Goal: Check status: Check status

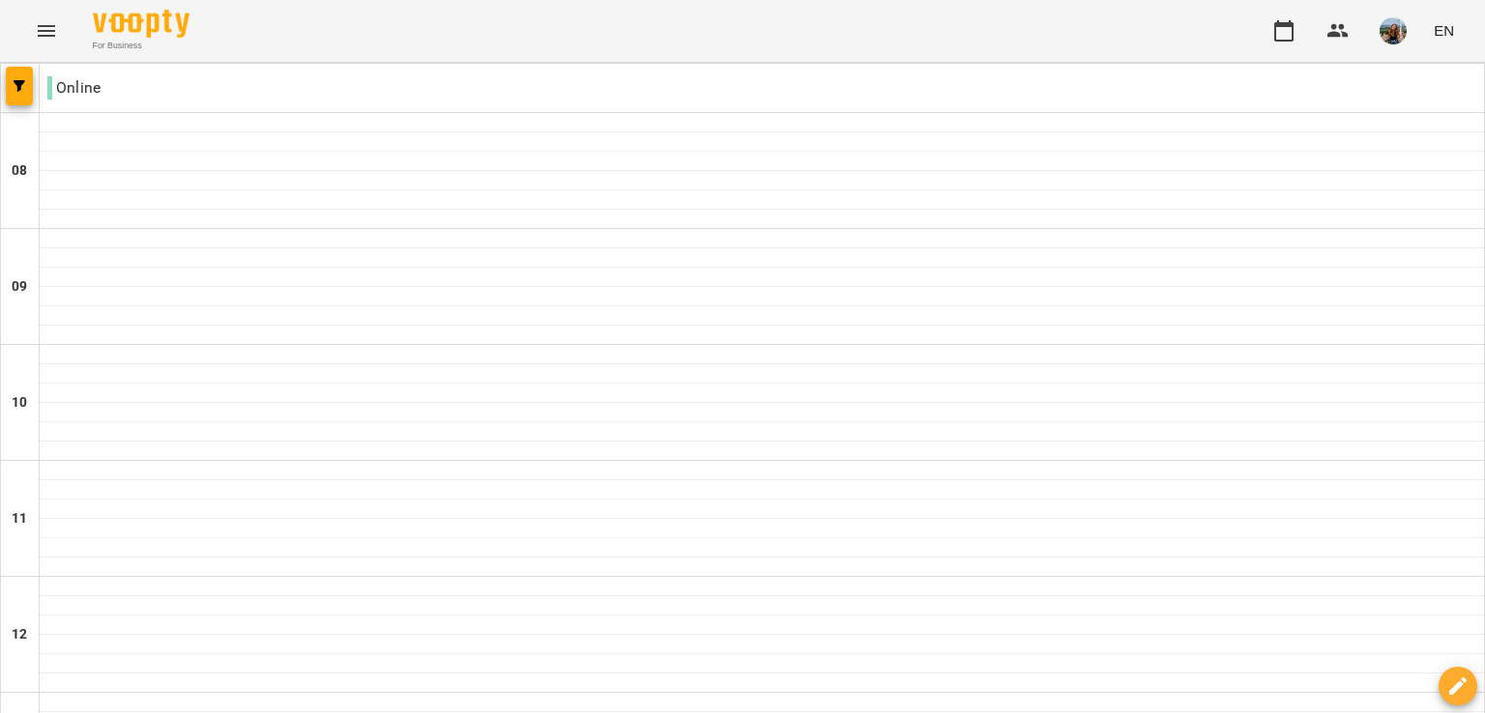
scroll to position [773, 0]
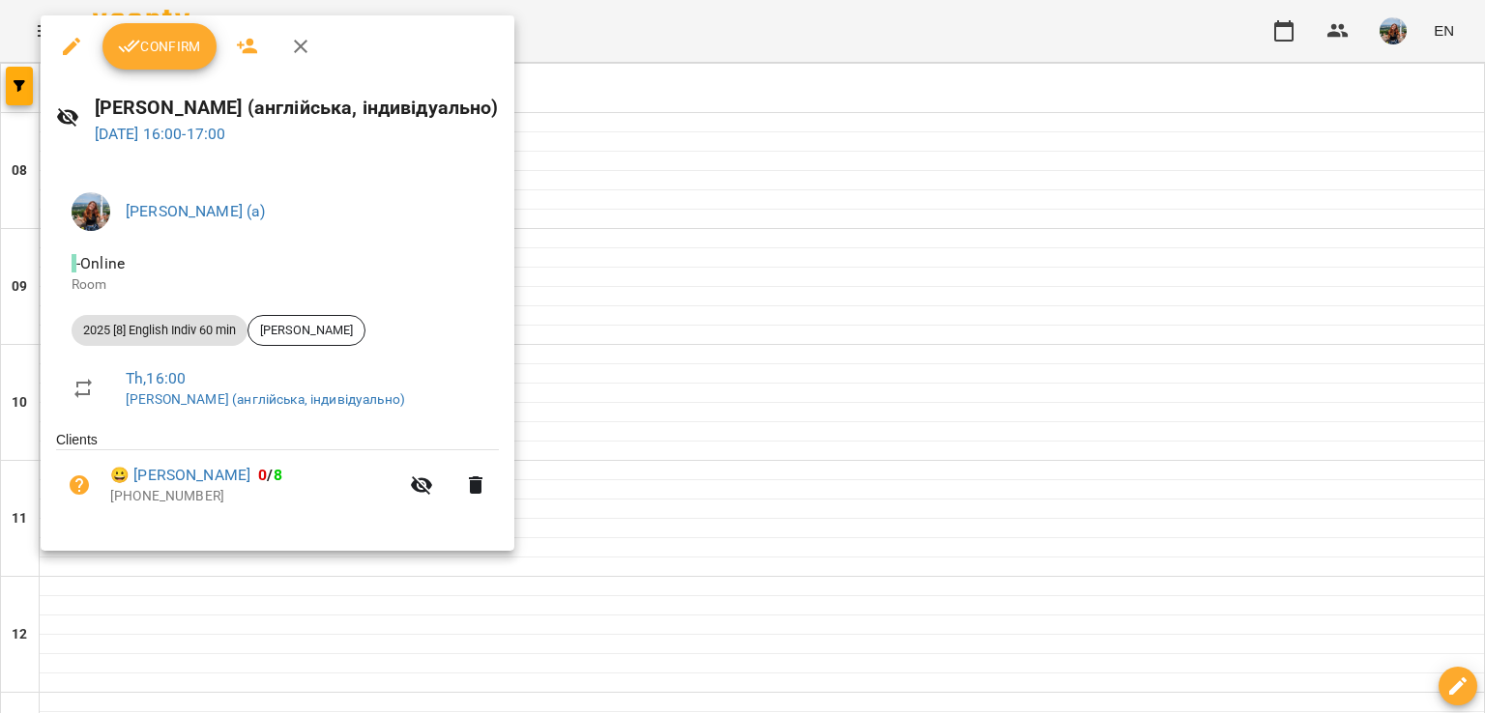
click at [128, 46] on icon "button" at bounding box center [129, 46] width 23 height 23
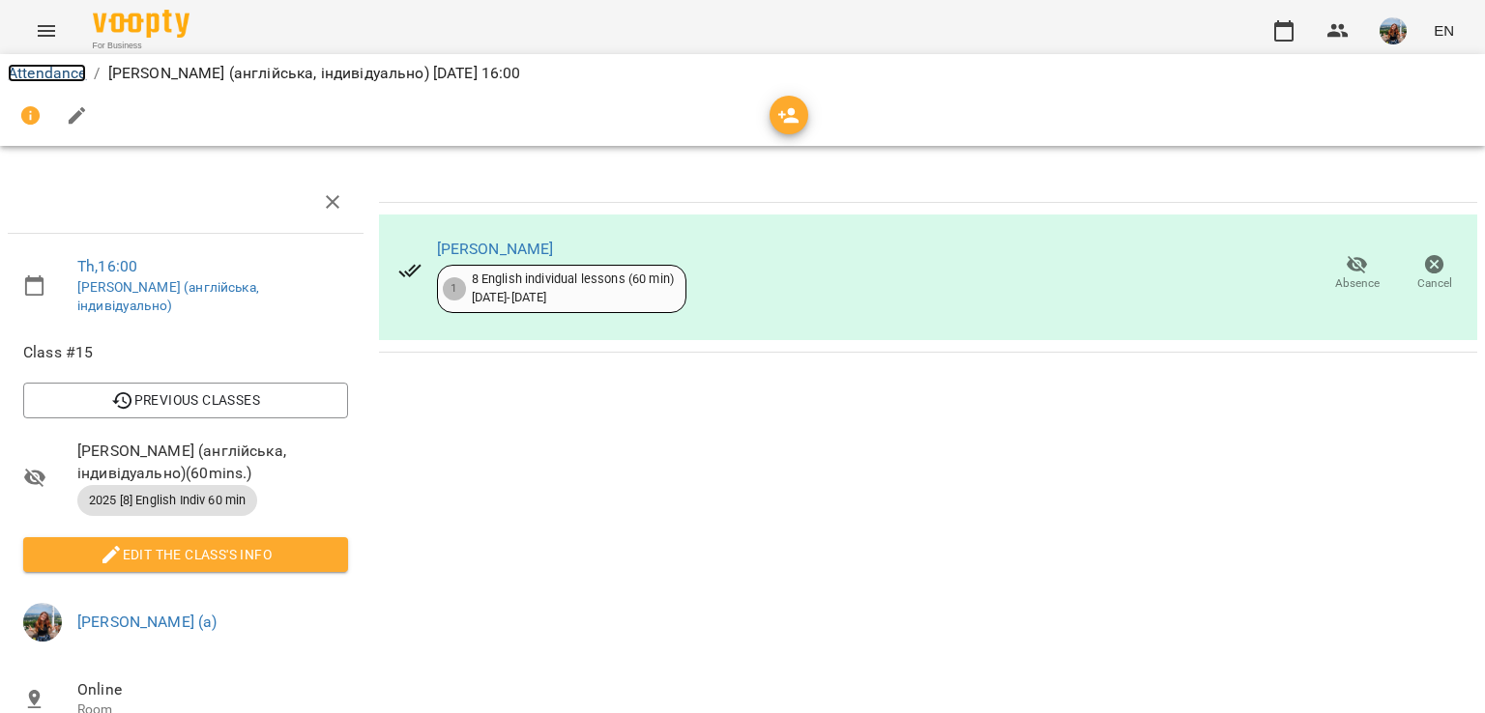
click at [39, 71] on link "Attendance" at bounding box center [47, 73] width 78 height 18
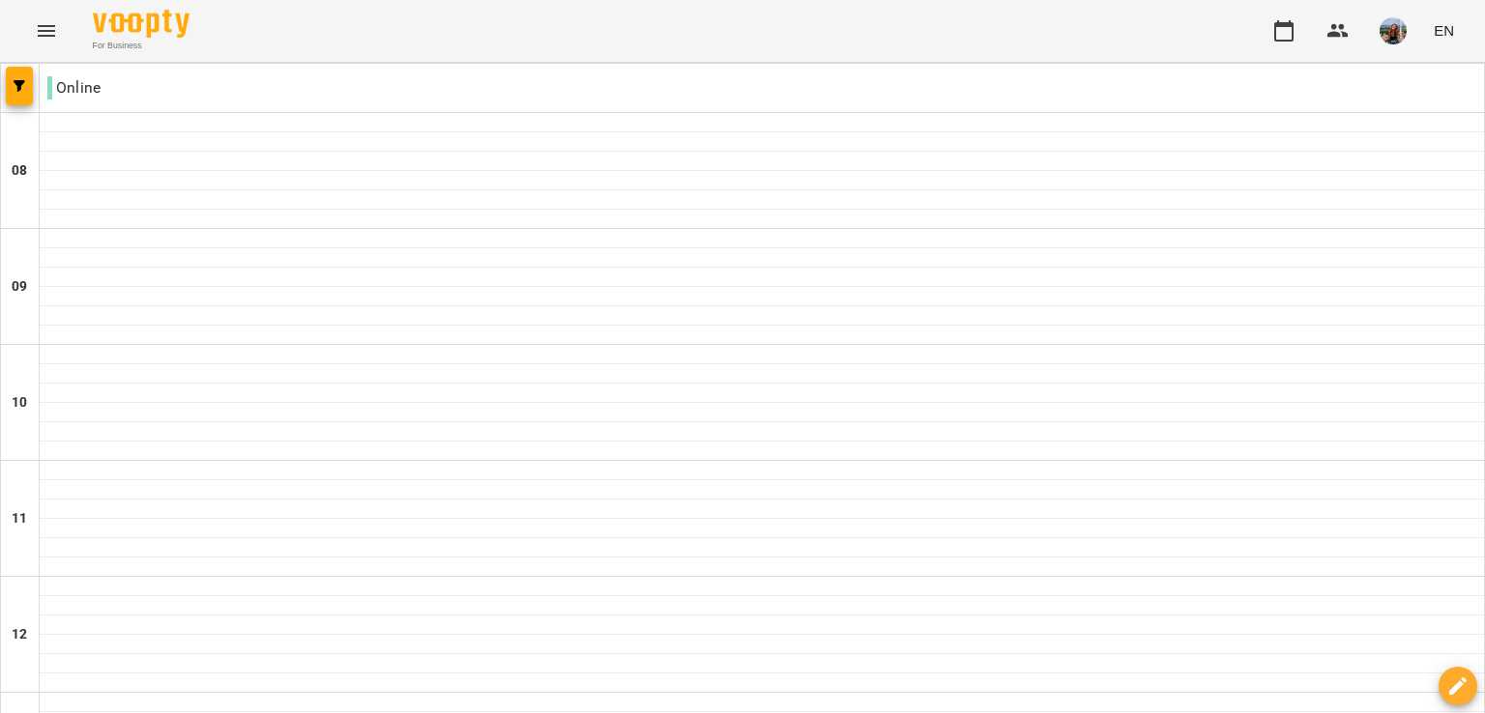
scroll to position [290, 0]
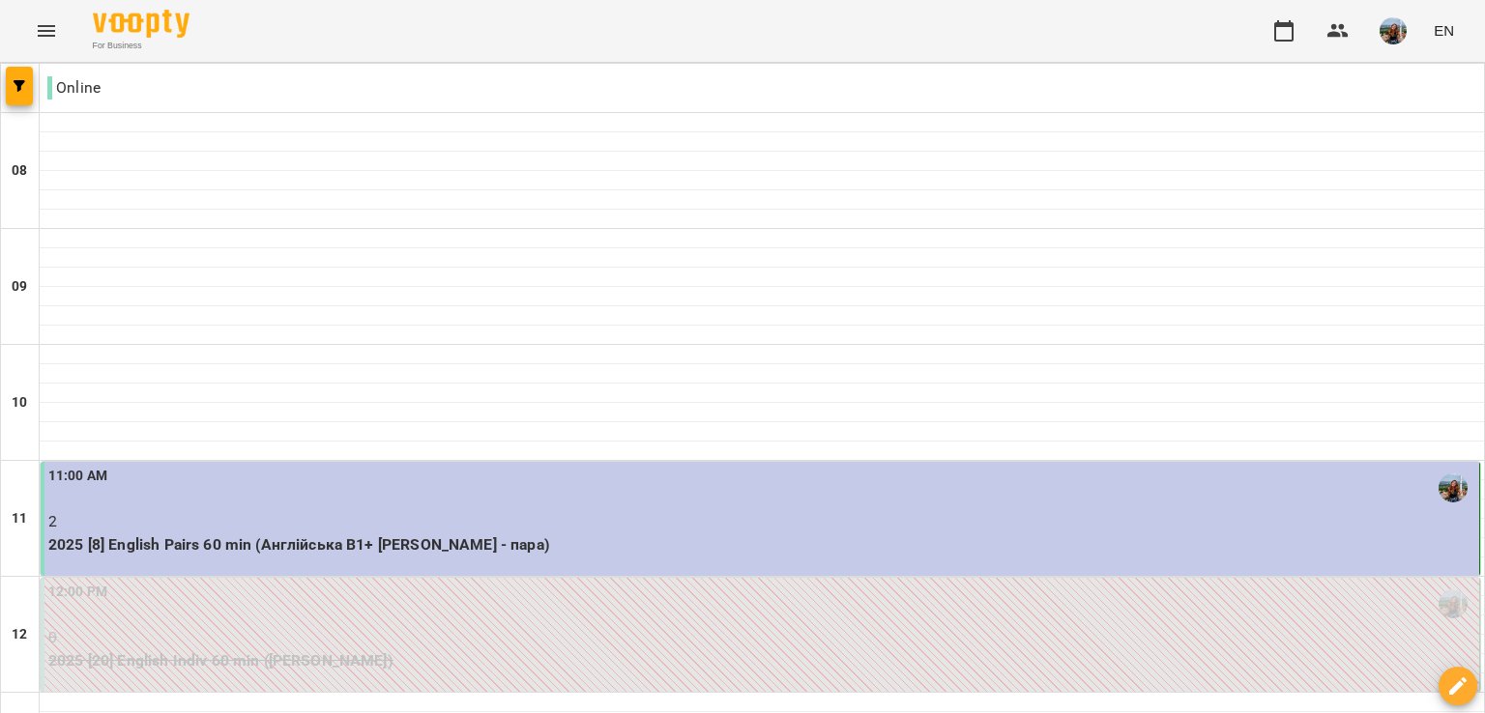
scroll to position [0, 0]
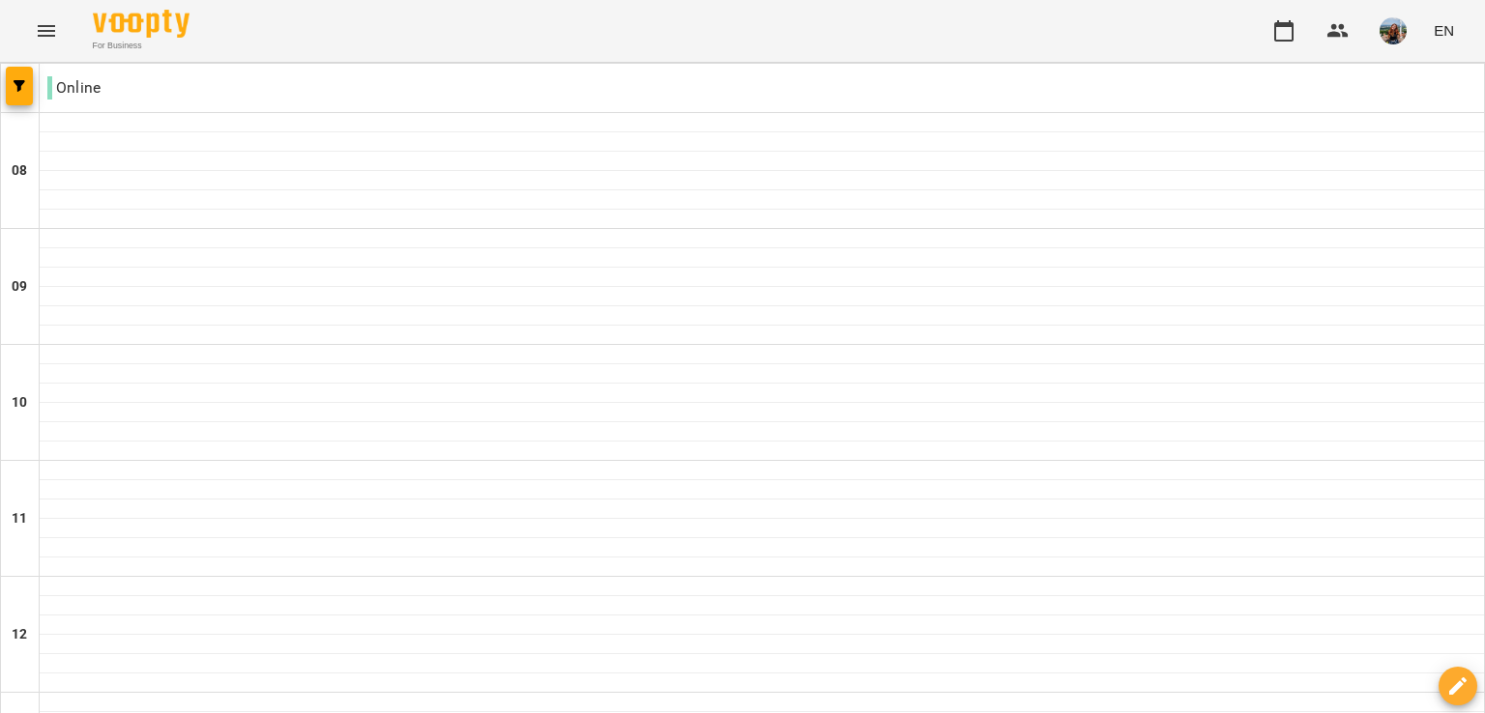
scroll to position [1063, 0]
